Goal: Information Seeking & Learning: Learn about a topic

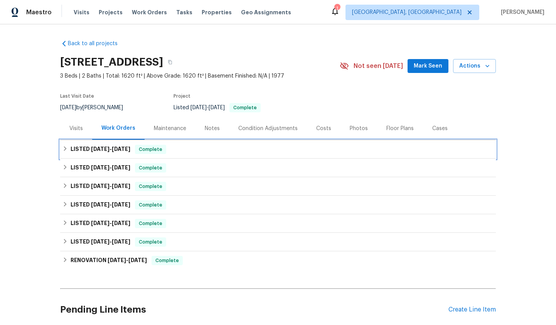
click at [114, 153] on h6 "LISTED [DATE] - [DATE]" at bounding box center [101, 149] width 60 height 9
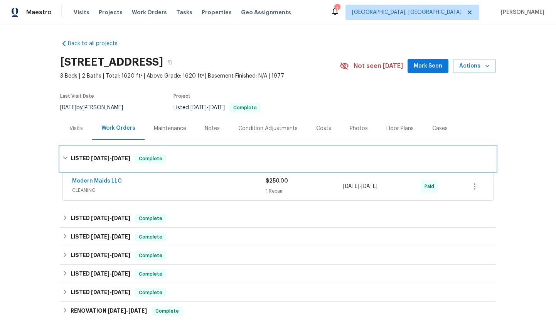
click at [135, 158] on div "LISTED [DATE] - [DATE] Complete" at bounding box center [277, 158] width 431 height 9
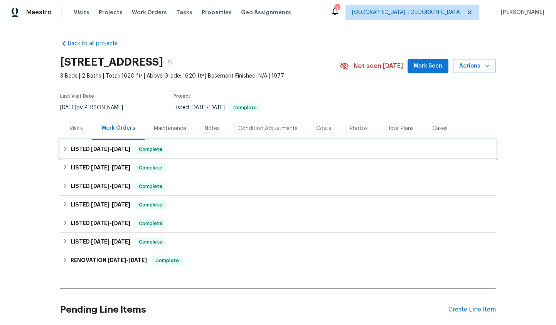
click at [121, 151] on span "[DATE]" at bounding box center [121, 148] width 18 height 5
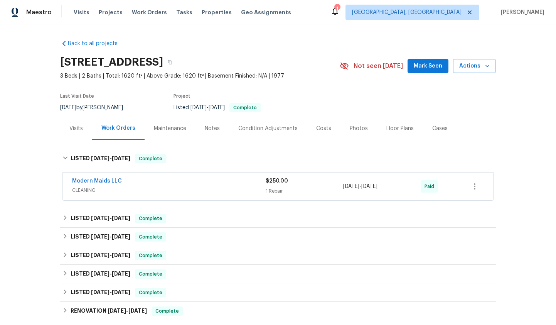
click at [123, 185] on div "Modern Maids LLC" at bounding box center [168, 181] width 193 height 9
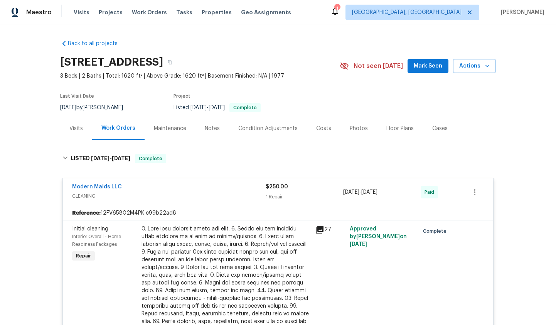
click at [123, 185] on div "Modern Maids LLC" at bounding box center [168, 187] width 193 height 9
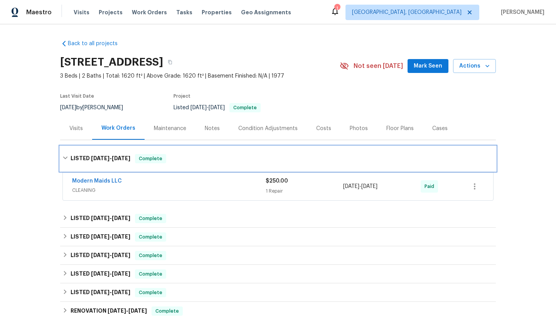
click at [115, 164] on div "LISTED [DATE] - [DATE] Complete" at bounding box center [278, 158] width 436 height 25
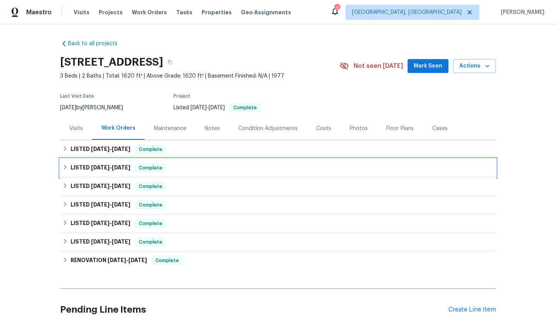
click at [160, 170] on span "Complete" at bounding box center [151, 168] width 30 height 8
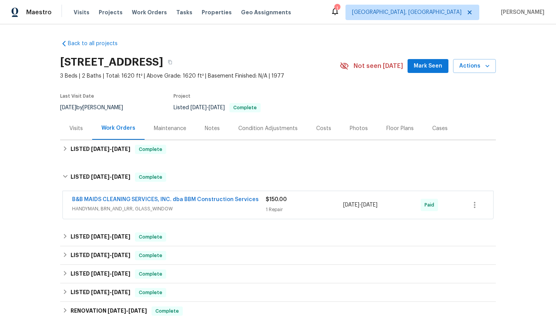
click at [194, 207] on span "HANDYMAN, BRN_AND_LRR, GLASS_WINDOW" at bounding box center [168, 209] width 193 height 8
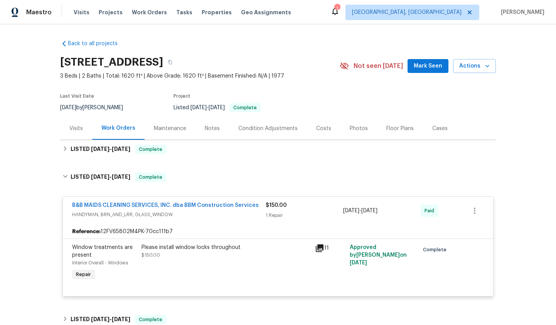
click at [193, 212] on span "HANDYMAN, BRN_AND_LRR, GLASS_WINDOW" at bounding box center [168, 214] width 193 height 8
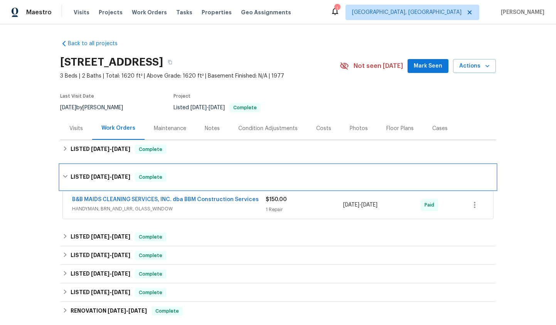
click at [159, 181] on div "Complete" at bounding box center [150, 176] width 31 height 9
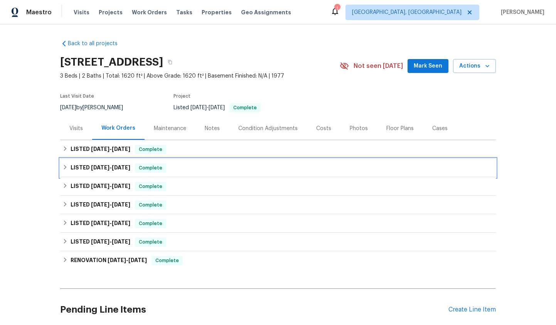
scroll to position [20, 0]
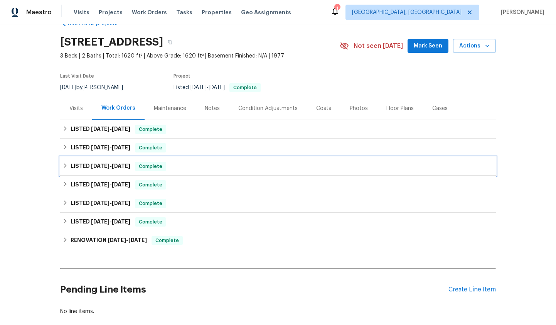
click at [182, 166] on div "LISTED [DATE] - [DATE] Complete" at bounding box center [277, 165] width 431 height 9
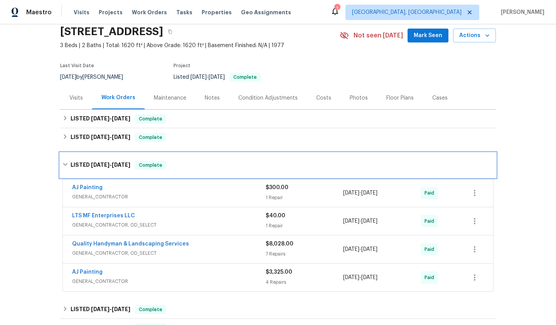
scroll to position [52, 0]
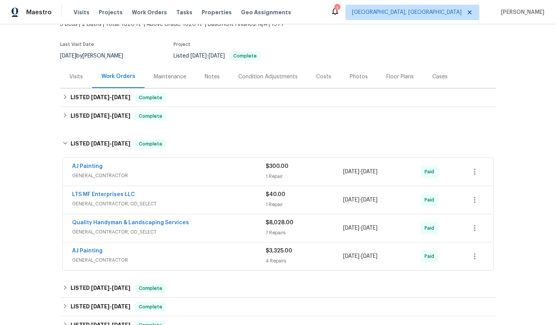
click at [199, 172] on span "GENERAL_CONTRACTOR" at bounding box center [168, 176] width 193 height 8
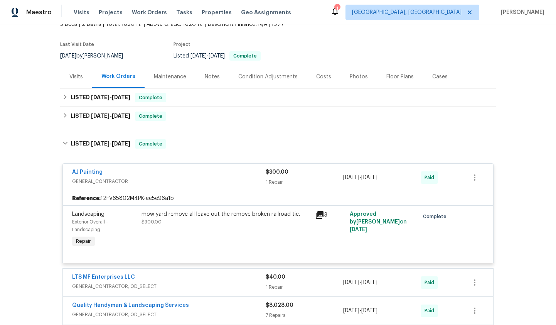
click at [205, 173] on div "AJ Painting" at bounding box center [168, 172] width 193 height 9
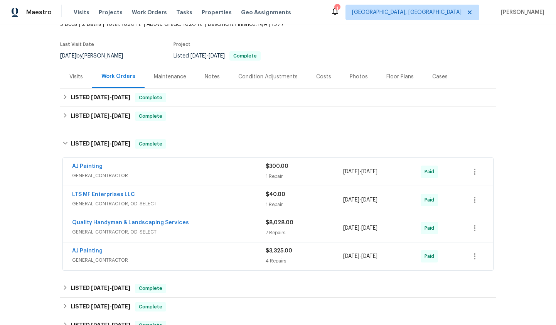
click at [205, 202] on span "GENERAL_CONTRACTOR, OD_SELECT" at bounding box center [168, 204] width 193 height 8
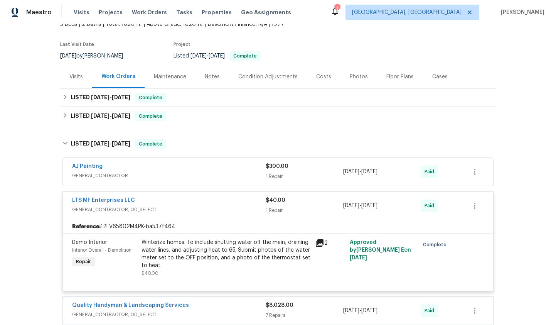
click at [211, 211] on span "GENERAL_CONTRACTOR, OD_SELECT" at bounding box center [168, 209] width 193 height 8
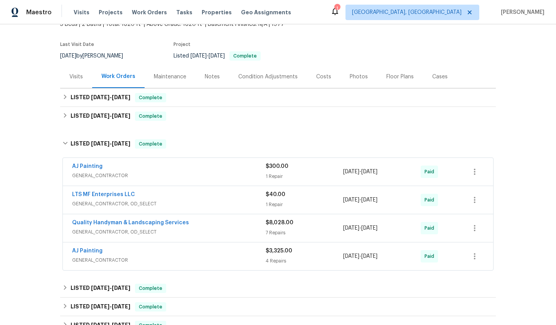
scroll to position [88, 0]
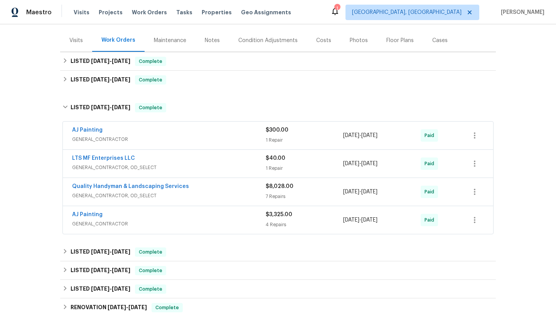
click at [210, 195] on span "GENERAL_CONTRACTOR, OD_SELECT" at bounding box center [168, 196] width 193 height 8
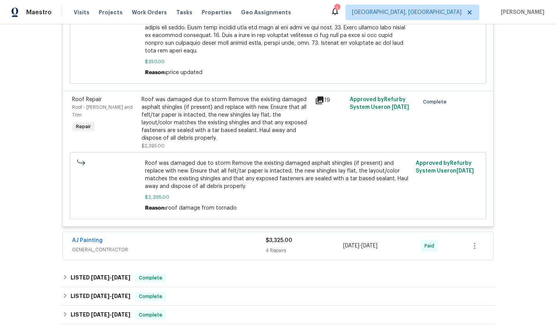
scroll to position [938, 0]
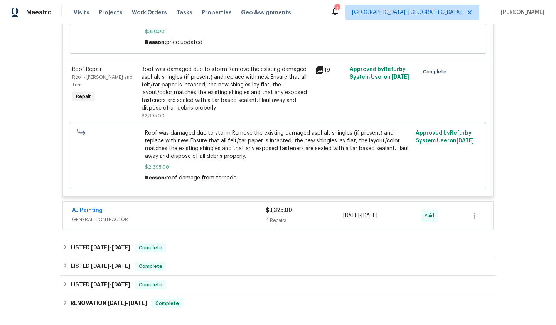
click at [187, 215] on span "GENERAL_CONTRACTOR" at bounding box center [168, 219] width 193 height 8
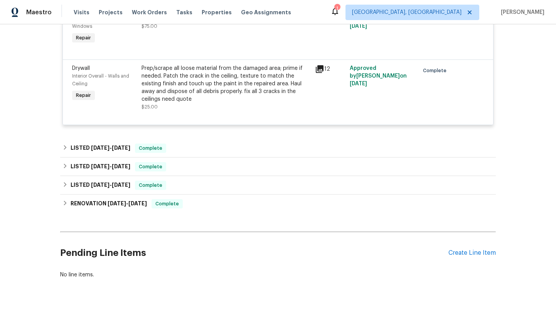
scroll to position [1347, 0]
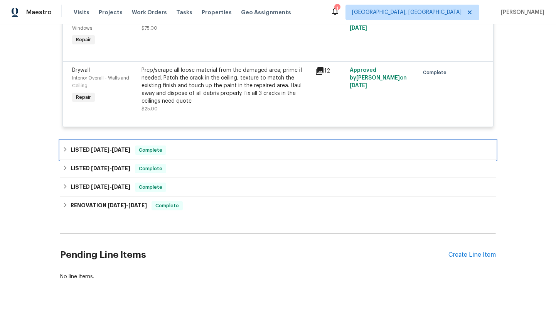
click at [164, 149] on div "LISTED [DATE] - [DATE] Complete" at bounding box center [278, 150] width 436 height 18
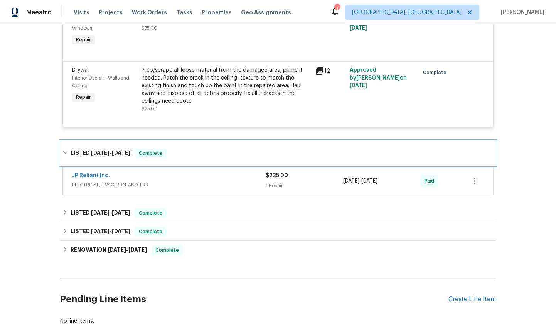
click at [181, 148] on div "LISTED [DATE] - [DATE] Complete" at bounding box center [277, 152] width 431 height 9
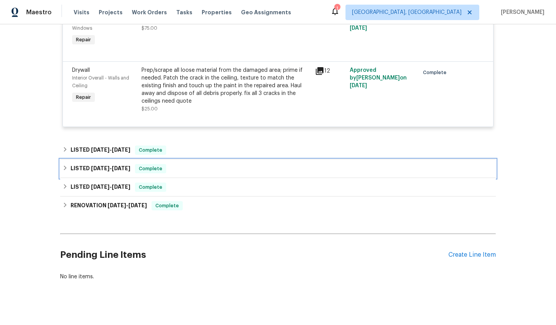
click at [181, 164] on div "LISTED [DATE] - [DATE] Complete" at bounding box center [277, 168] width 431 height 9
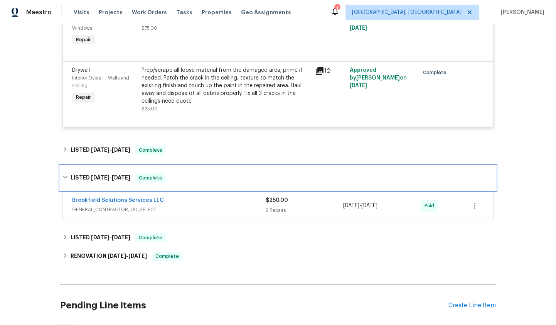
click at [181, 173] on div "LISTED [DATE] - [DATE] Complete" at bounding box center [277, 177] width 431 height 9
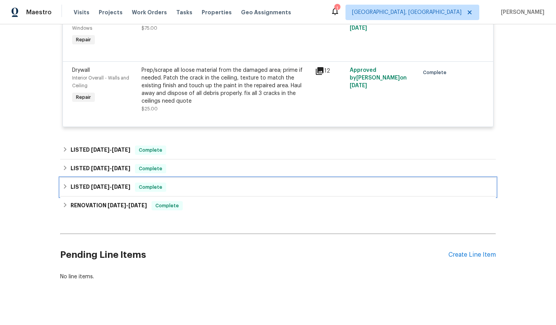
click at [179, 182] on div "LISTED [DATE] - [DATE] Complete" at bounding box center [277, 186] width 431 height 9
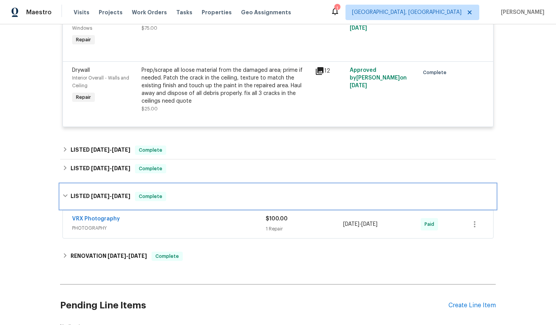
click at [180, 192] on div "LISTED [DATE] - [DATE] Complete" at bounding box center [277, 196] width 431 height 9
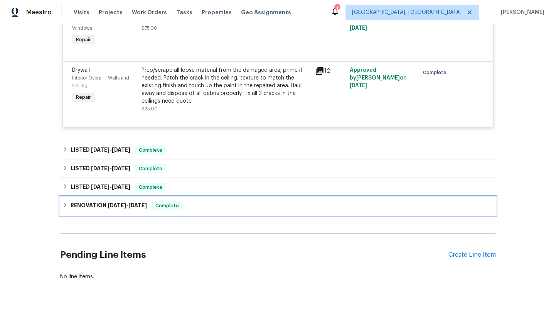
click at [187, 205] on div "RENOVATION [DATE] - [DATE] Complete" at bounding box center [278, 205] width 436 height 18
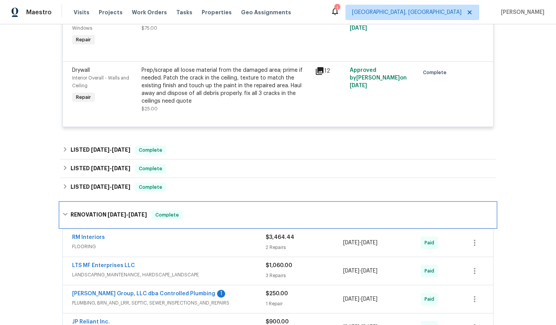
scroll to position [1442, 0]
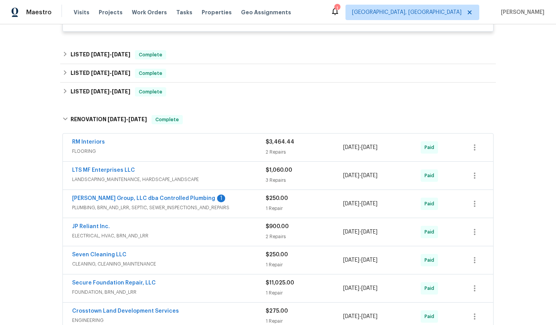
click at [234, 203] on span "PLUMBING, BRN_AND_LRR, SEPTIC, SEWER_INSPECTIONS_AND_REPAIRS" at bounding box center [168, 207] width 193 height 8
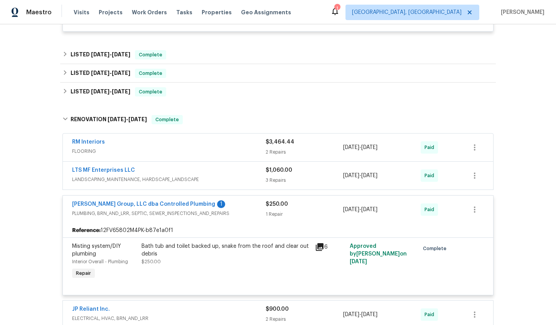
click at [224, 202] on div "[PERSON_NAME] Group, LLC dba Controlled Plumbing 1" at bounding box center [168, 204] width 193 height 9
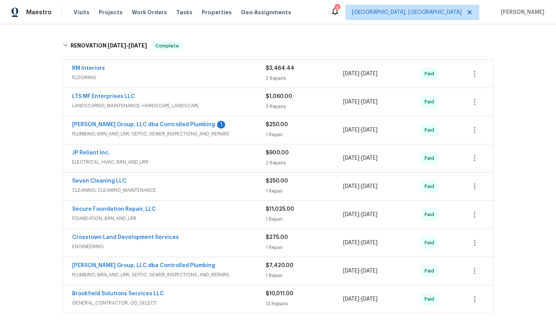
scroll to position [1519, 0]
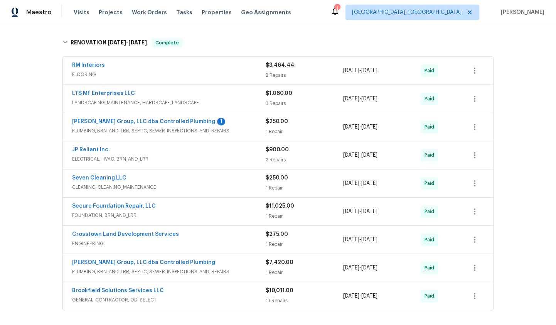
click at [231, 258] on div "[PERSON_NAME] Group, LLC dba Controlled Plumbing" at bounding box center [168, 262] width 193 height 9
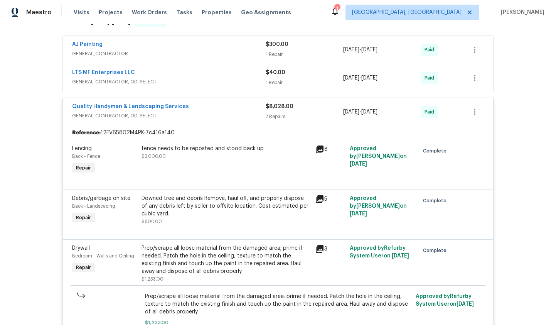
scroll to position [0, 0]
